Goal: Find contact information: Find contact information

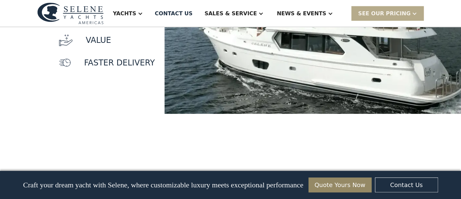
scroll to position [691, 0]
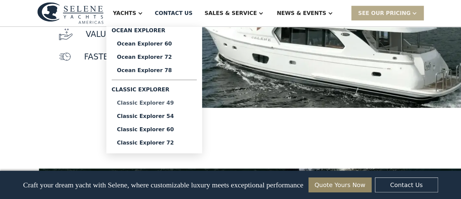
click at [175, 102] on div "Classic Explorer 49" at bounding box center [154, 102] width 74 height 5
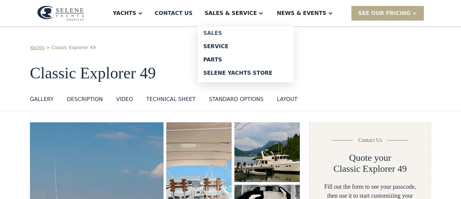
click at [240, 33] on div "Sales" at bounding box center [245, 33] width 85 height 5
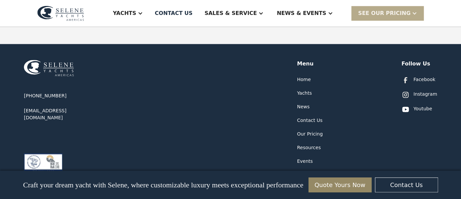
scroll to position [115, 0]
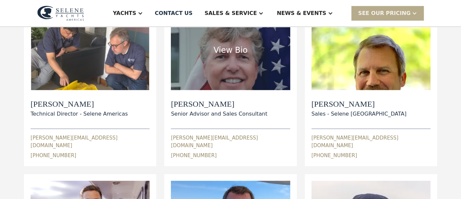
click at [128, 102] on h2 "Jeff Merrill" at bounding box center [79, 104] width 97 height 10
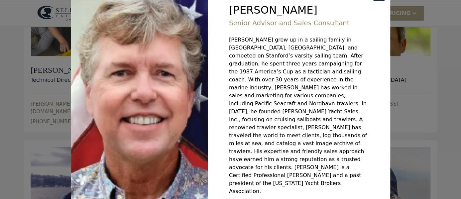
scroll to position [346, 0]
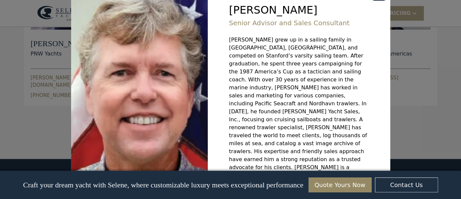
click at [0, 0] on icon "Close modal" at bounding box center [0, 0] width 0 height 0
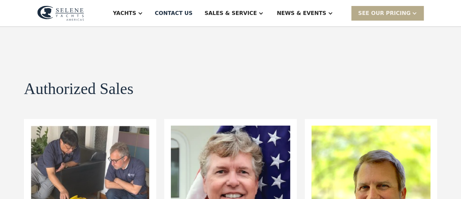
scroll to position [57, 0]
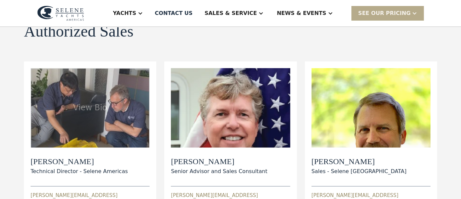
click at [57, 161] on h2 "Dylan Hildebrand" at bounding box center [79, 162] width 97 height 10
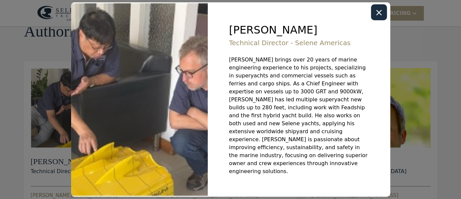
click at [377, 15] on icon "Close modal" at bounding box center [378, 12] width 5 height 5
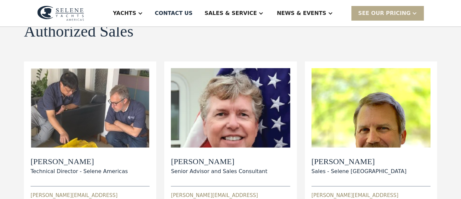
scroll to position [0, 0]
